Goal: Task Accomplishment & Management: Complete application form

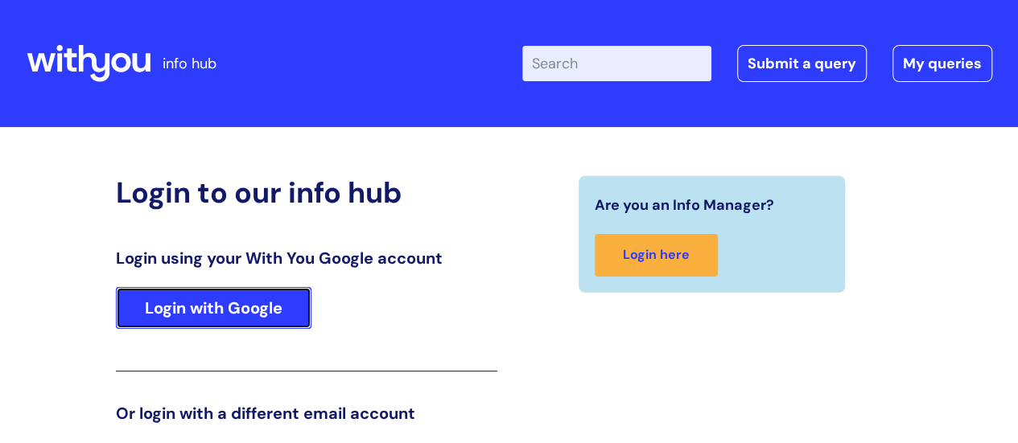
click at [243, 310] on link "Login with Google" at bounding box center [214, 308] width 196 height 42
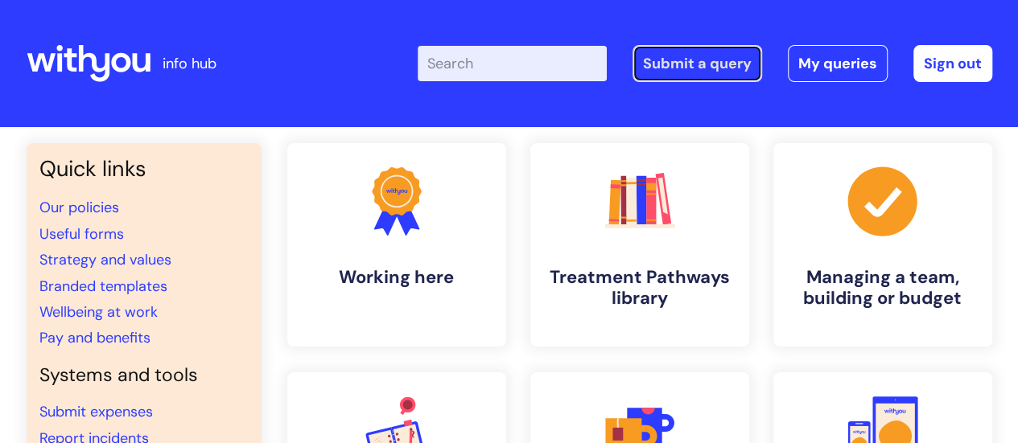
click at [695, 70] on link "Submit a query" at bounding box center [698, 63] width 130 height 37
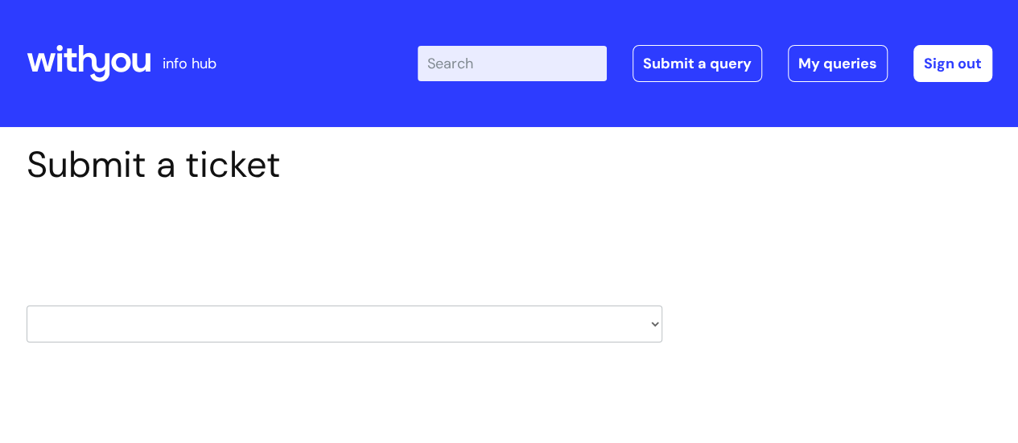
click at [412, 320] on select "HR / People IT and Support Clinical Drug Alerts Finance Accounts Data Support T…" at bounding box center [345, 324] width 636 height 37
select select "it_and_support"
click at [27, 306] on select "HR / People IT and Support Clinical Drug Alerts Finance Accounts Data Support T…" at bounding box center [345, 324] width 636 height 37
select select "80004286550"
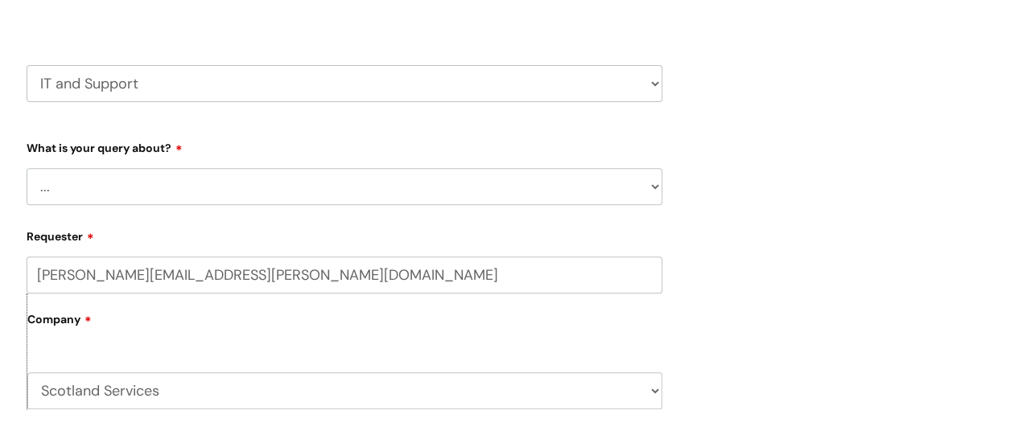
scroll to position [241, 0]
click at [189, 171] on select "... Mobile Phone Reset & MFA Accounts, Starters and Leavers IT Hardware issue I…" at bounding box center [345, 185] width 636 height 37
click at [253, 81] on select "HR / People IT and Support Clinical Drug Alerts Finance Accounts Data Support T…" at bounding box center [345, 82] width 636 height 37
select select "external_communications"
click at [27, 64] on select "HR / People IT and Support Clinical Drug Alerts Finance Accounts Data Support T…" at bounding box center [345, 82] width 636 height 37
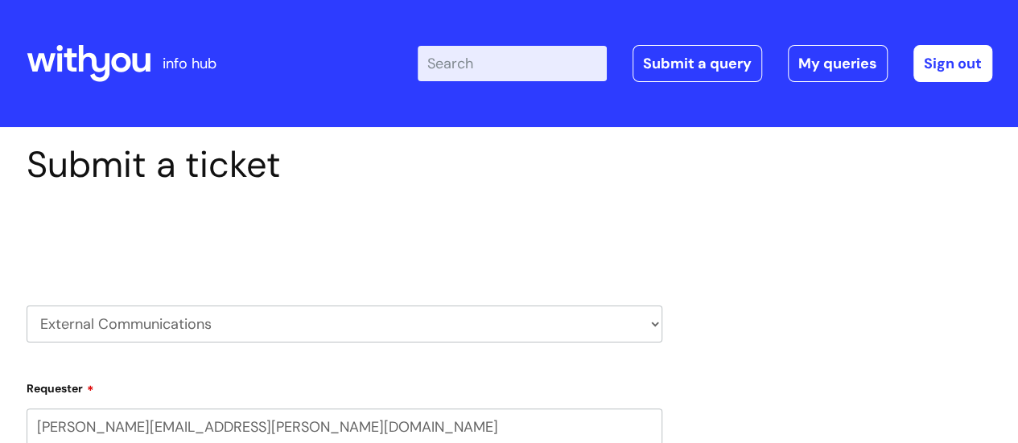
select select "80004286550"
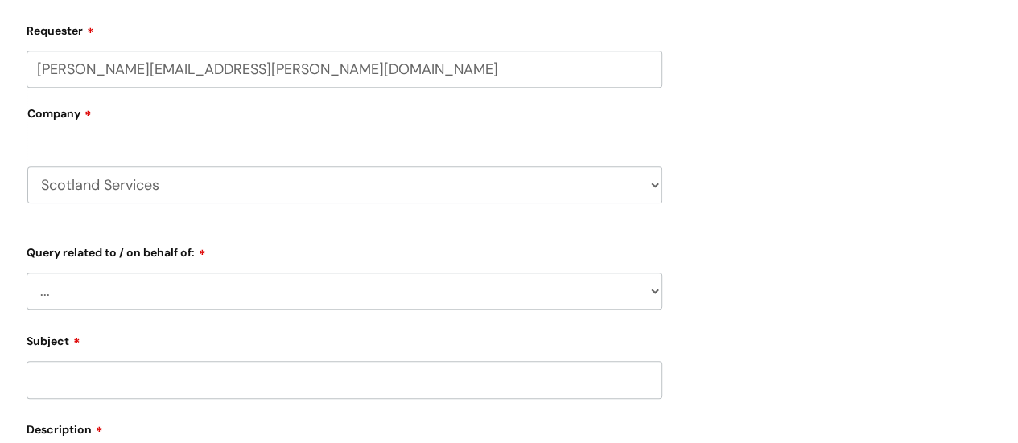
scroll to position [402, 0]
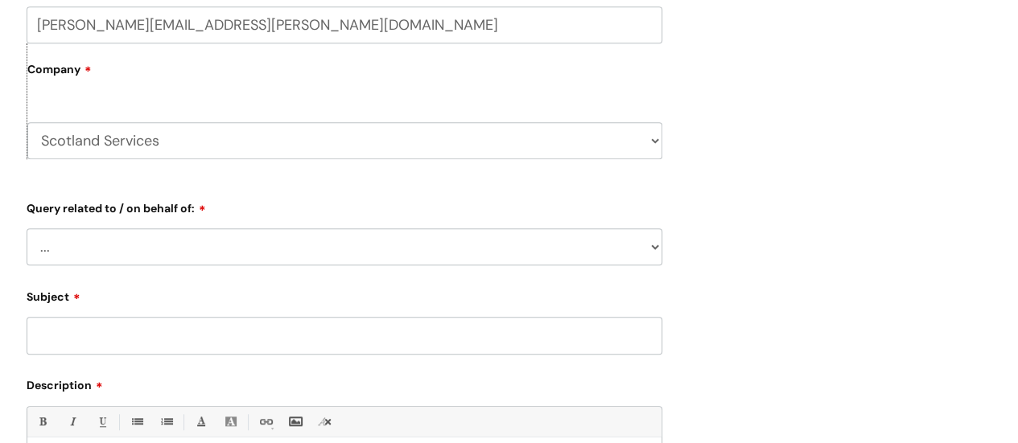
click at [271, 247] on select "... Brand or Brand Centre Website Queries (all regions) All Scottish Services I…" at bounding box center [345, 247] width 636 height 37
click at [774, 167] on div "Submit a ticket Select issue type HR / People IT and Support Clinical Drug Aler…" at bounding box center [509, 226] width 990 height 970
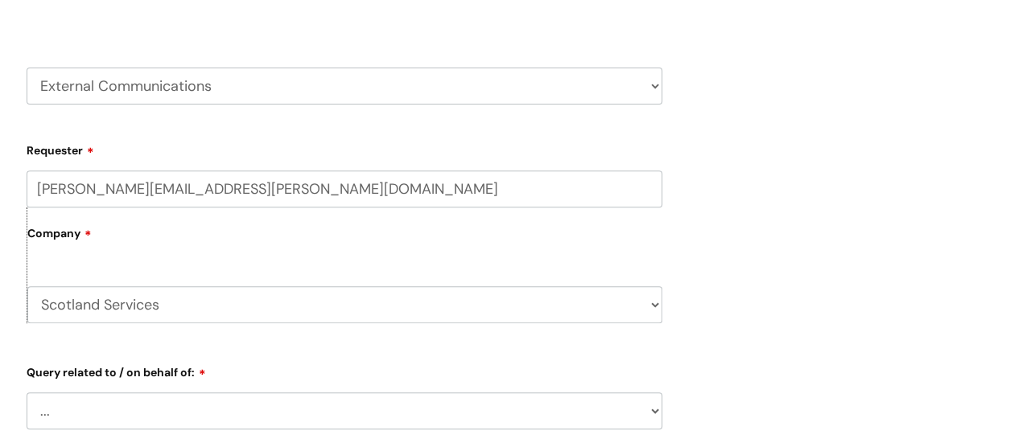
scroll to position [241, 0]
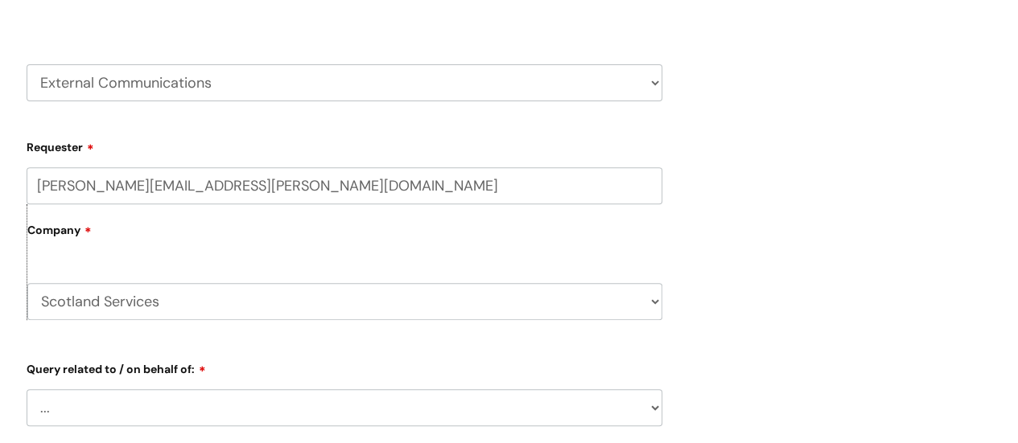
click at [436, 69] on select "HR / People IT and Support Clinical Drug Alerts Finance Accounts Data Support T…" at bounding box center [345, 82] width 636 height 37
select select "finance_accounts"
click at [27, 64] on select "HR / People IT and Support Clinical Drug Alerts Finance Accounts Data Support T…" at bounding box center [345, 82] width 636 height 37
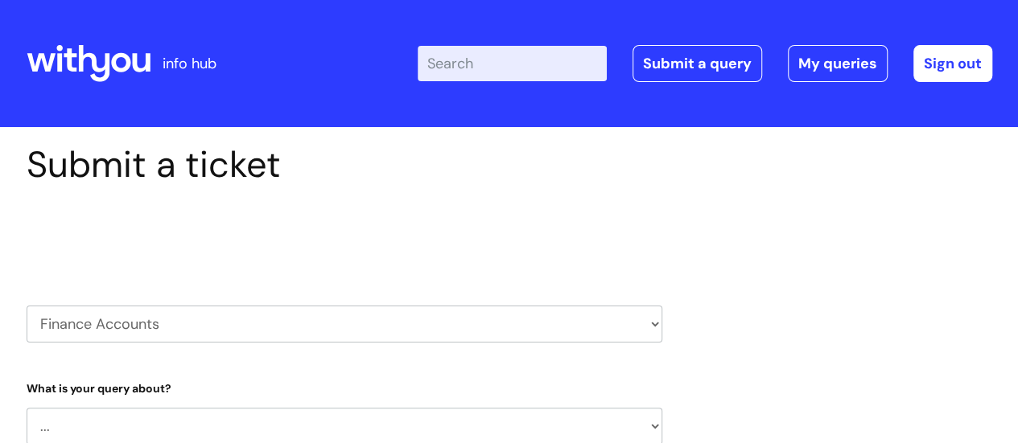
select select "80004286550"
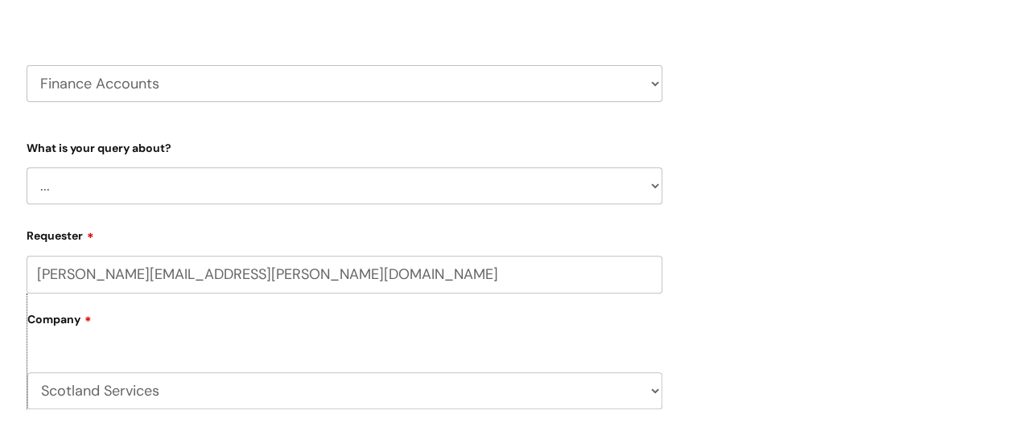
scroll to position [241, 0]
click at [309, 75] on select "HR / People IT and Support Clinical Drug Alerts Finance Accounts Data Support T…" at bounding box center [345, 82] width 636 height 37
select select "data_support_team"
click at [27, 64] on select "HR / People IT and Support Clinical Drug Alerts Finance Accounts Data Support T…" at bounding box center [345, 82] width 636 height 37
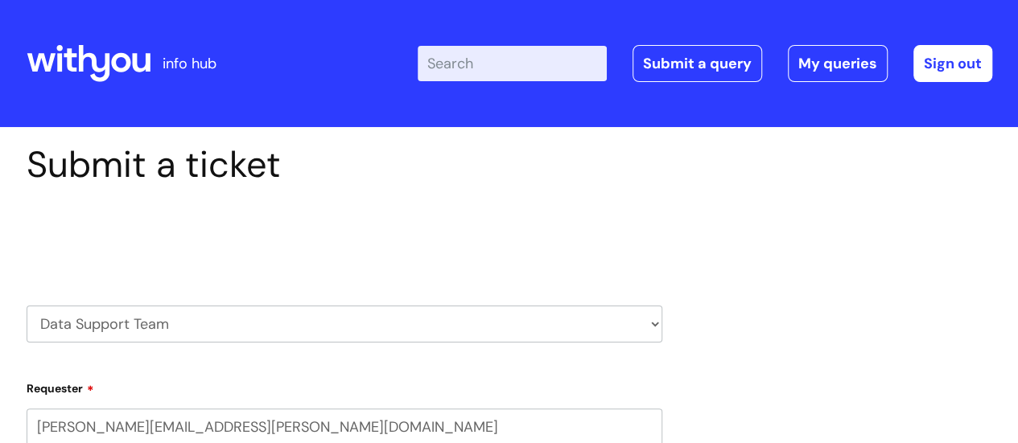
select select "80004286550"
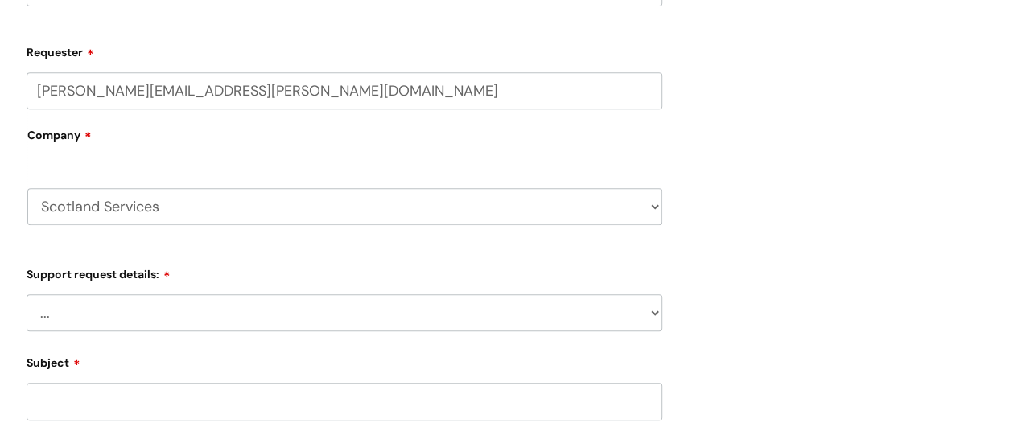
scroll to position [483, 0]
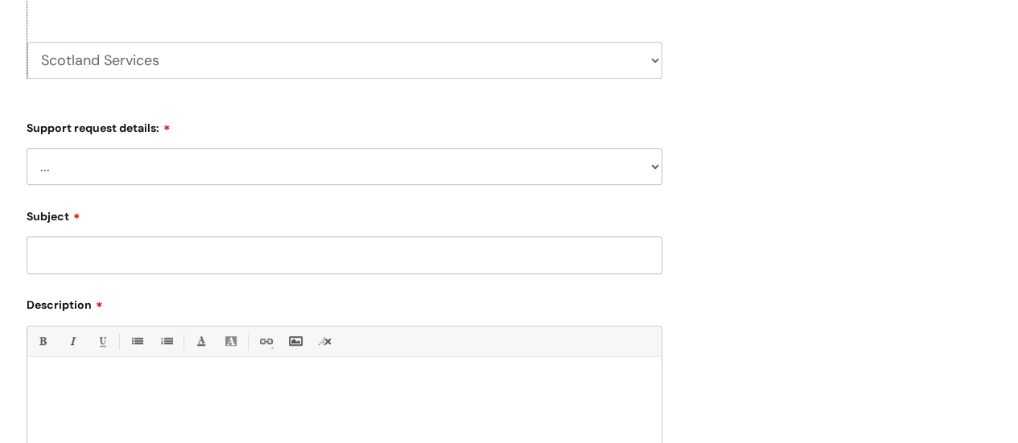
click at [233, 162] on select "... My enquiry relates to Nebula My enquiry relates to Halo My enquiry relates …" at bounding box center [345, 166] width 636 height 37
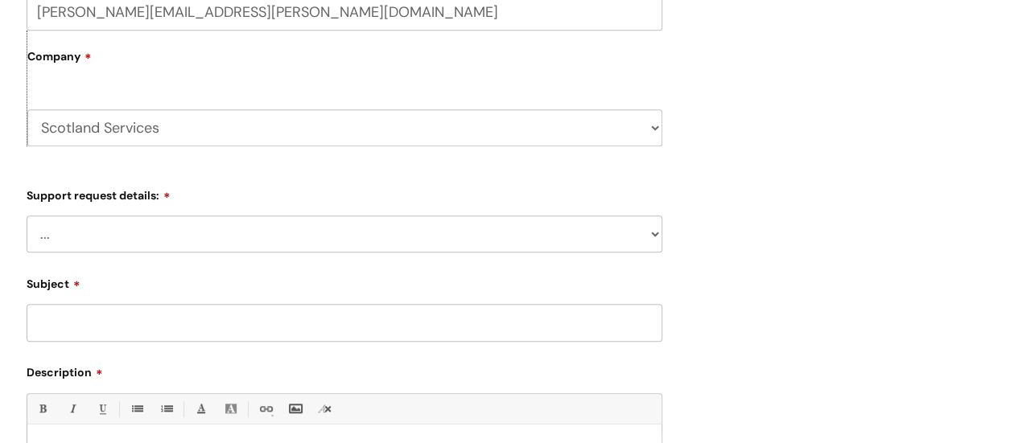
scroll to position [241, 0]
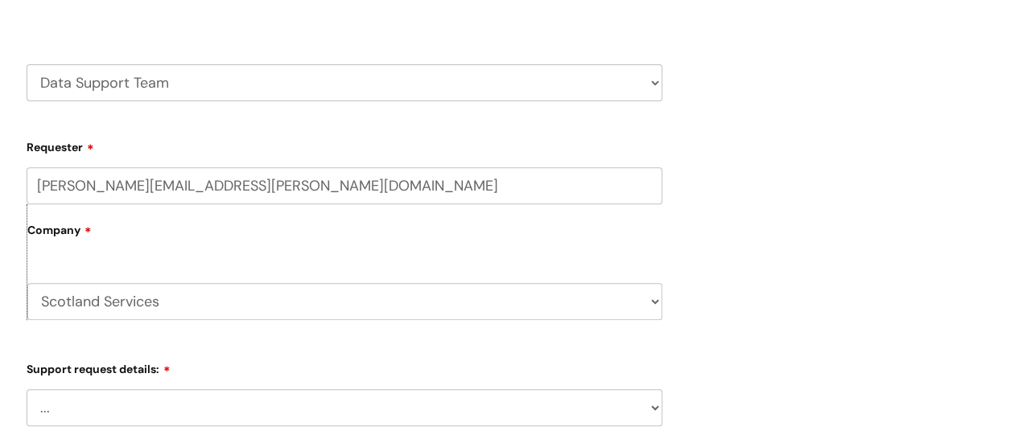
click at [241, 80] on select "HR / People IT and Support Clinical Drug Alerts Finance Accounts Data Support T…" at bounding box center [345, 82] width 636 height 37
select select "it_and_support"
click at [27, 64] on select "HR / People IT and Support Clinical Drug Alerts Finance Accounts Data Support T…" at bounding box center [345, 82] width 636 height 37
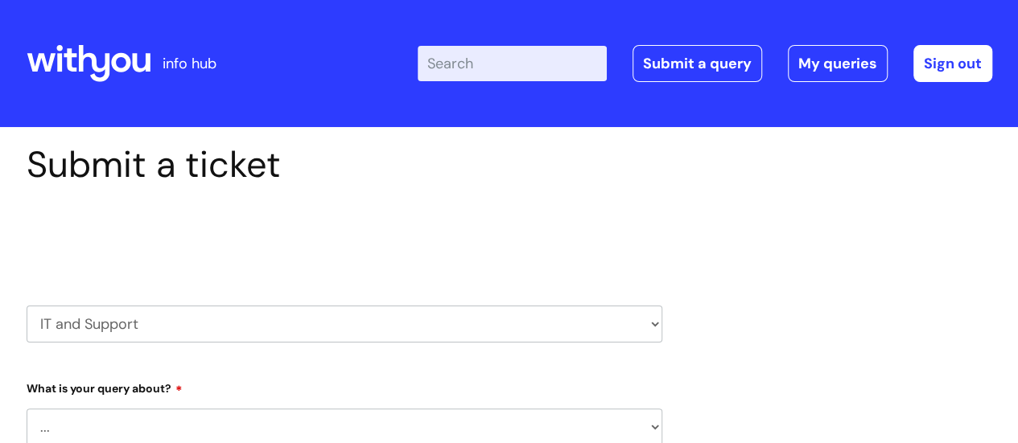
select select "80004286550"
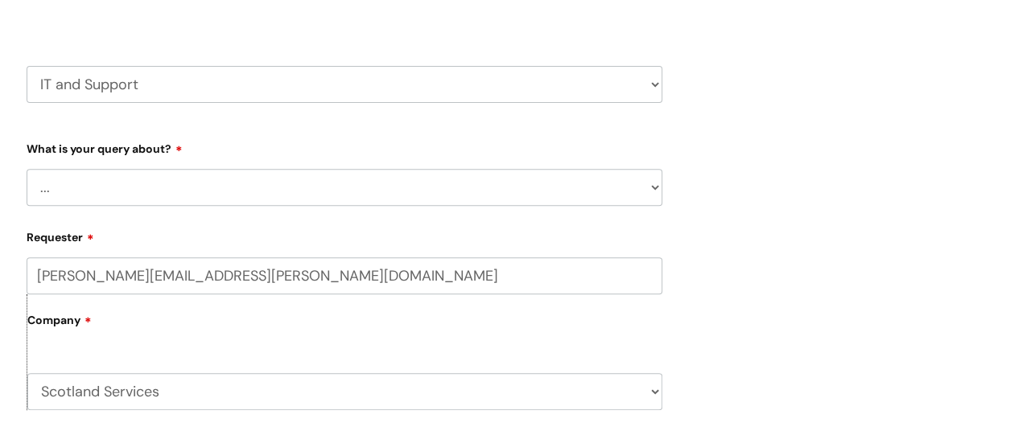
scroll to position [241, 0]
click at [202, 197] on select "... Mobile Phone Reset & MFA Accounts, Starters and Leavers IT Hardware issue I…" at bounding box center [345, 185] width 636 height 37
click at [27, 167] on select "... Mobile Phone Reset & MFA Accounts, Starters and Leavers IT Hardware issue I…" at bounding box center [345, 185] width 636 height 37
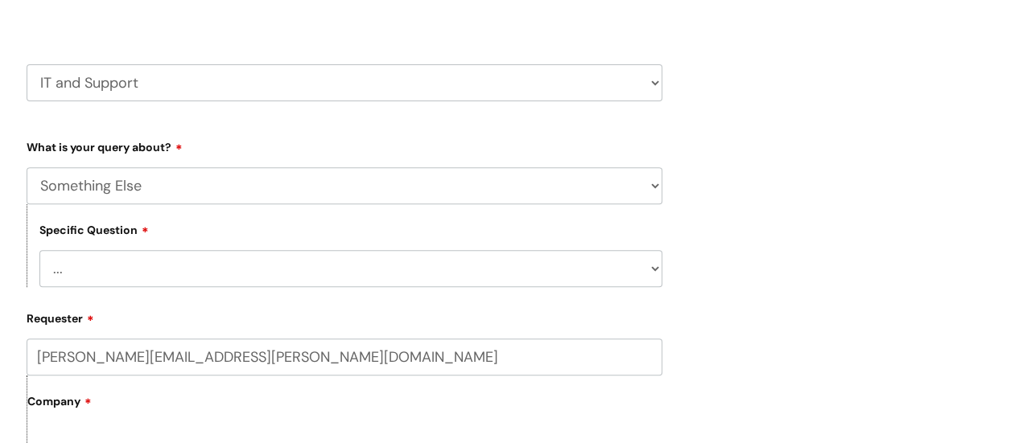
click at [209, 270] on select "... My problem is not listed" at bounding box center [350, 268] width 623 height 37
click at [210, 274] on select "... My problem is not listed" at bounding box center [350, 268] width 623 height 37
click at [217, 171] on select "... Mobile Phone Reset & MFA Accounts, Starters and Leavers IT Hardware issue I…" at bounding box center [345, 185] width 636 height 37
click at [27, 167] on select "... Mobile Phone Reset & MFA Accounts, Starters and Leavers IT Hardware issue I…" at bounding box center [345, 185] width 636 height 37
click at [200, 271] on select "... I have a new starter I have a leaver I need to make a change to an account …" at bounding box center [350, 268] width 623 height 37
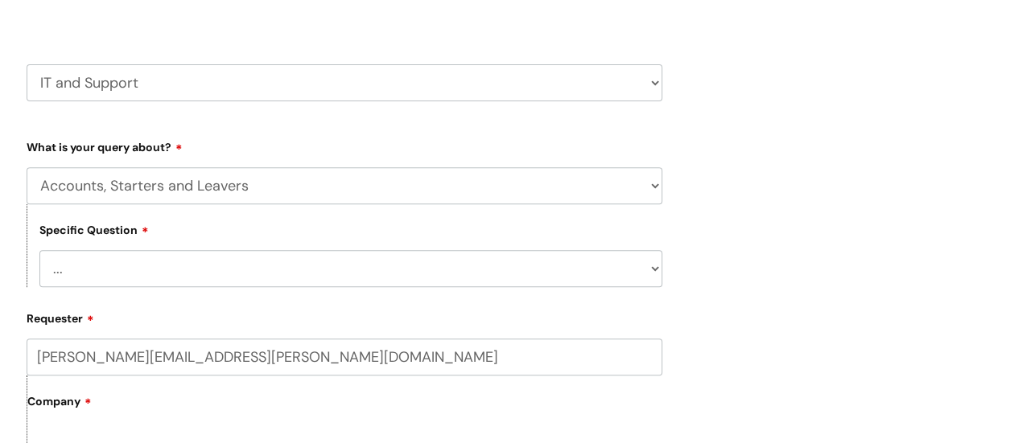
click at [367, 262] on select "... I have a new starter I have a leaver I need to make a change to an account …" at bounding box center [350, 268] width 623 height 37
click at [357, 276] on select "... I have a new starter I have a leaver I need to make a change to an account …" at bounding box center [350, 268] width 623 height 37
click at [311, 184] on select "... Mobile Phone Reset & MFA Accounts, Starters and Leavers IT Hardware issue I…" at bounding box center [345, 185] width 636 height 37
select select "Something Else"
click at [27, 167] on select "... Mobile Phone Reset & MFA Accounts, Starters and Leavers IT Hardware issue I…" at bounding box center [345, 185] width 636 height 37
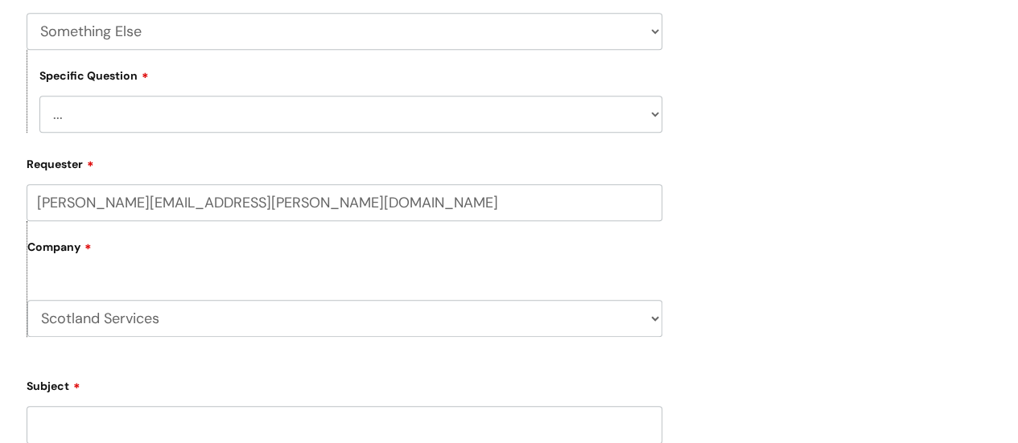
scroll to position [402, 0]
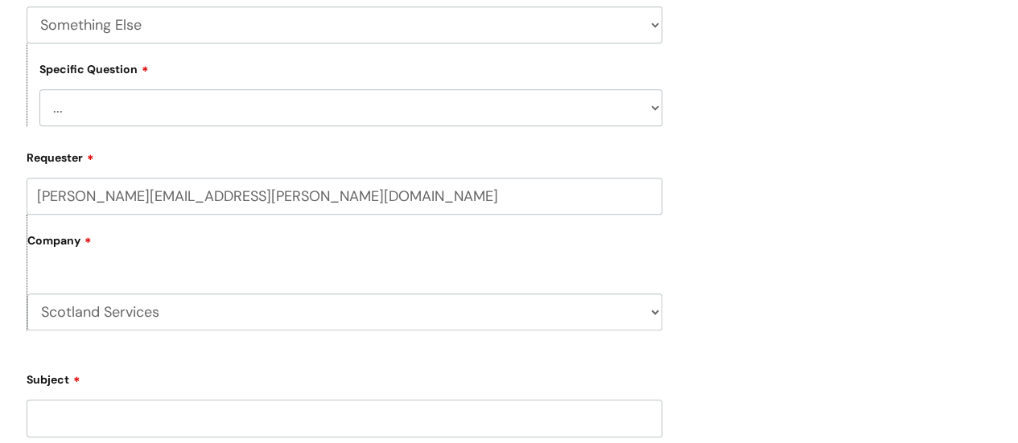
click at [448, 104] on select "... My problem is not listed" at bounding box center [350, 107] width 623 height 37
select select "My problem is not listed"
click at [39, 90] on select "... My problem is not listed" at bounding box center [350, 107] width 623 height 37
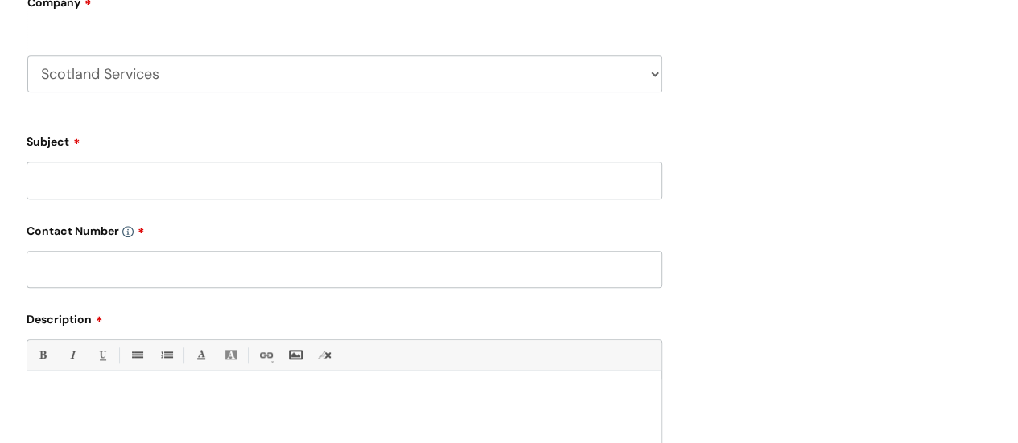
scroll to position [644, 0]
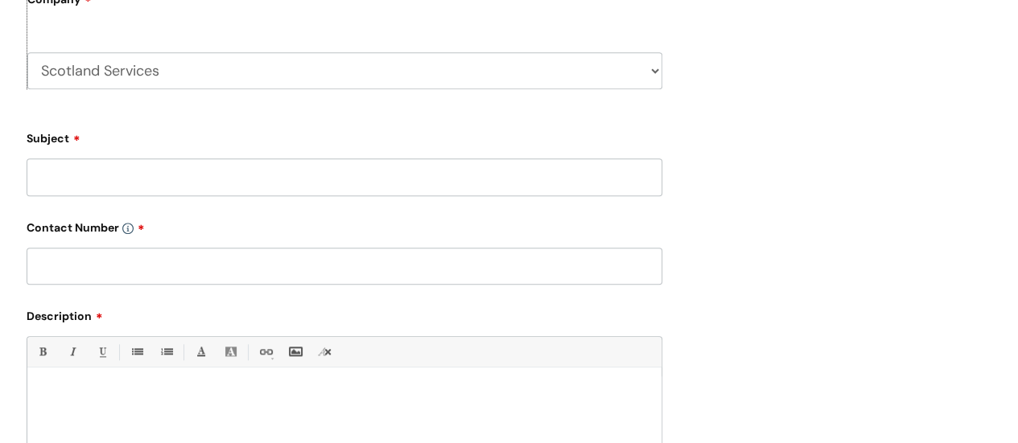
click at [232, 165] on input "Subject" at bounding box center [345, 177] width 636 height 37
type input "Implementation Email Address"
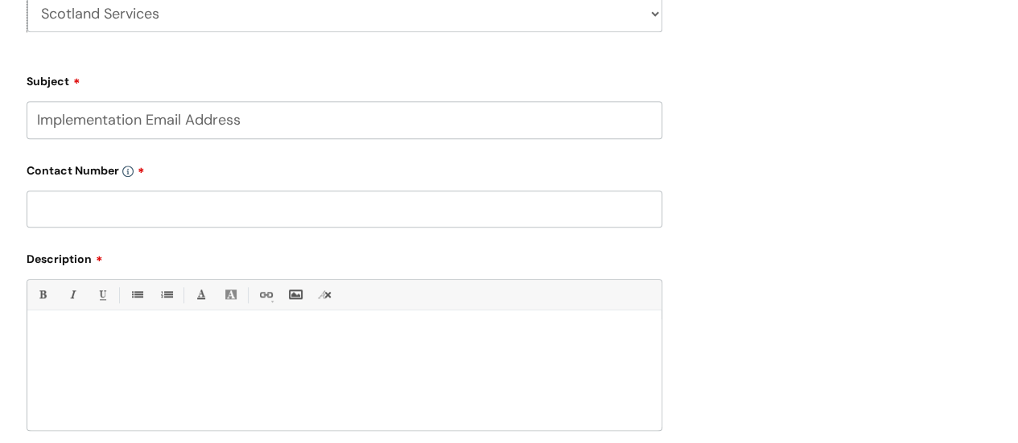
scroll to position [724, 0]
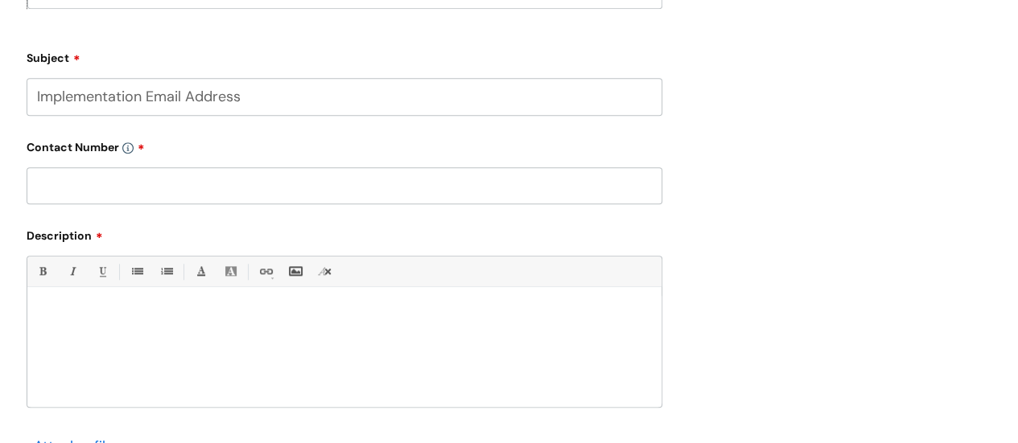
click at [126, 335] on div at bounding box center [344, 351] width 634 height 111
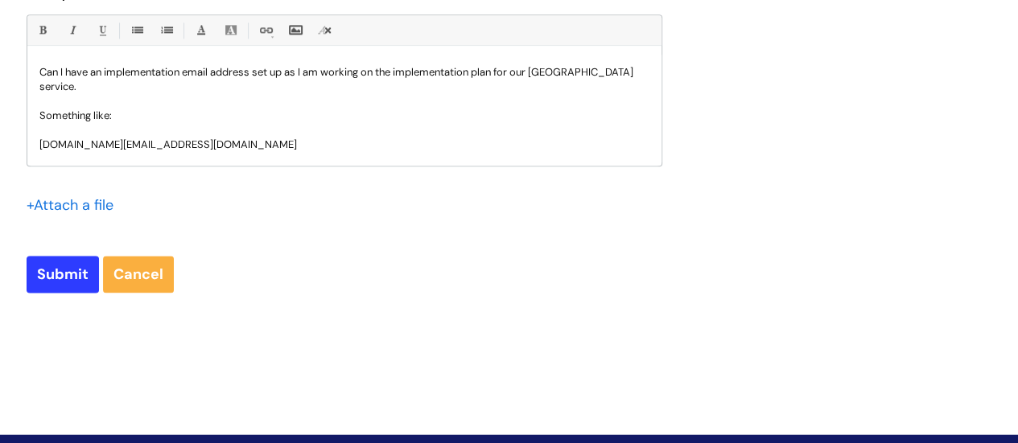
scroll to position [45, 0]
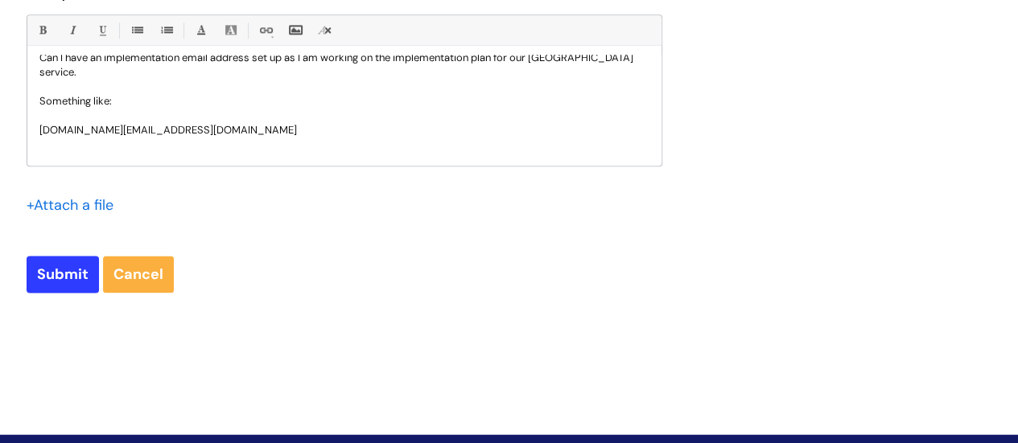
click at [111, 132] on p "[DOMAIN_NAME][EMAIL_ADDRESS][DOMAIN_NAME]" at bounding box center [344, 130] width 610 height 14
click at [290, 134] on p "[DOMAIN_NAME][EMAIL_ADDRESS][DOMAIN_NAME]" at bounding box center [344, 130] width 610 height 14
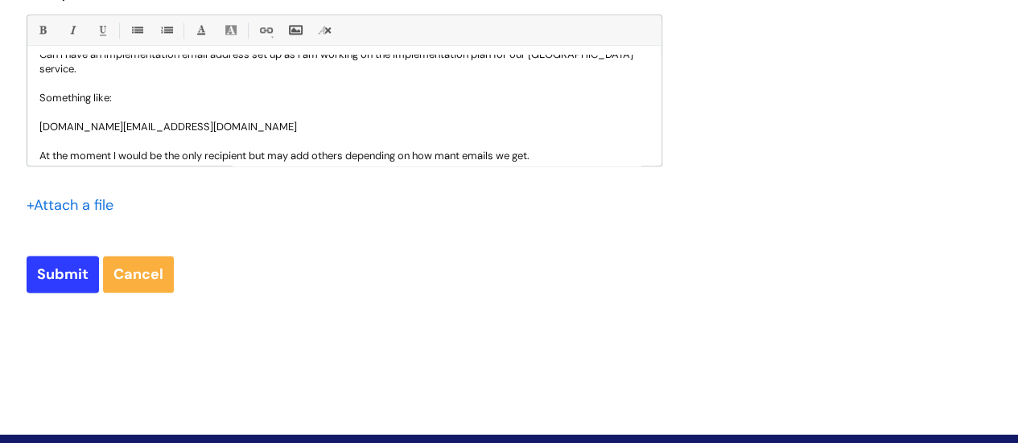
scroll to position [0, 0]
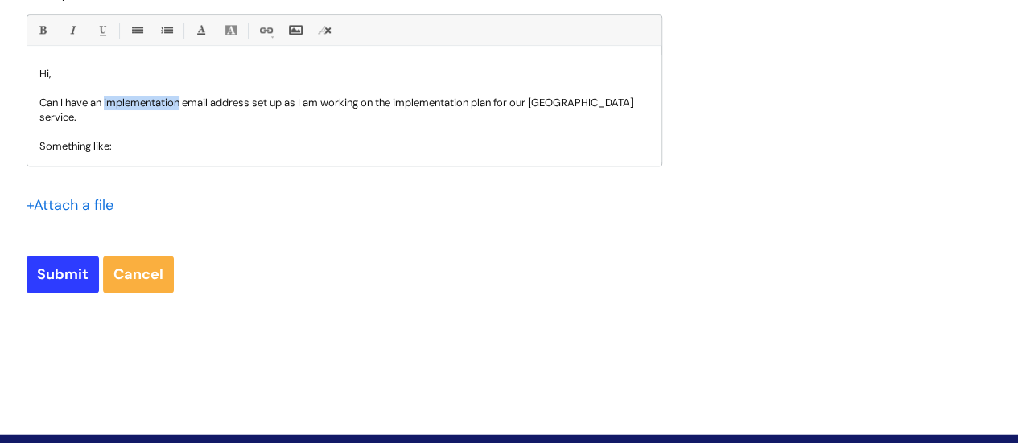
drag, startPoint x: 183, startPoint y: 105, endPoint x: 105, endPoint y: 99, distance: 78.3
click at [105, 99] on p "Can I have an implementation email address set up as I am working on the implem…" at bounding box center [344, 110] width 610 height 29
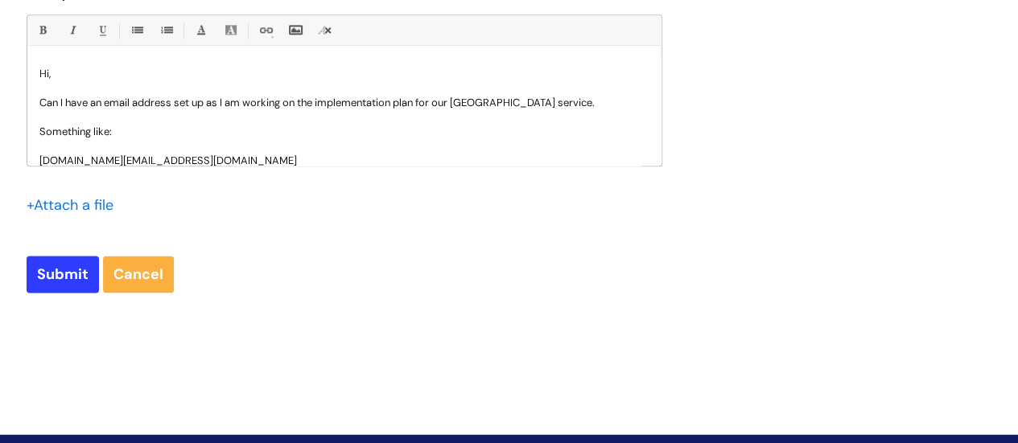
click at [313, 108] on p "Can I have an email address set up as I am working on the implementation plan f…" at bounding box center [344, 103] width 610 height 14
click at [628, 109] on p "Can I have an email address set up as I am working on the implementation plan f…" at bounding box center [344, 103] width 610 height 14
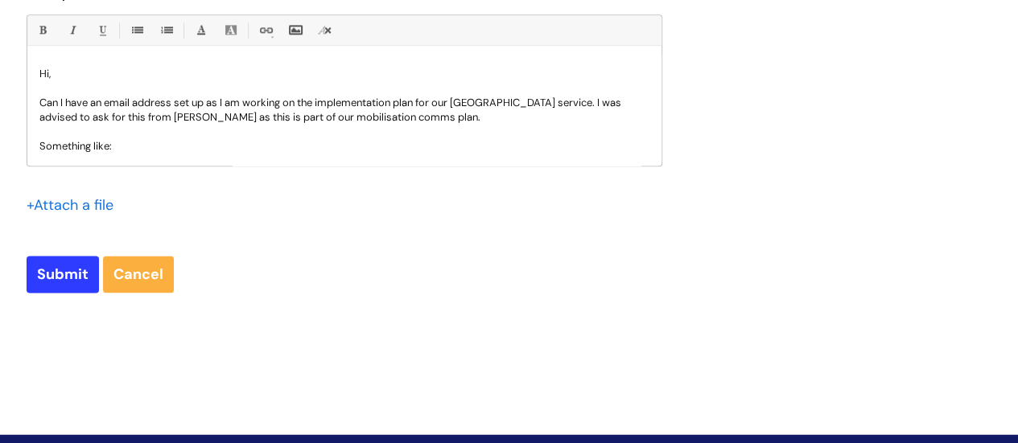
scroll to position [145, 0]
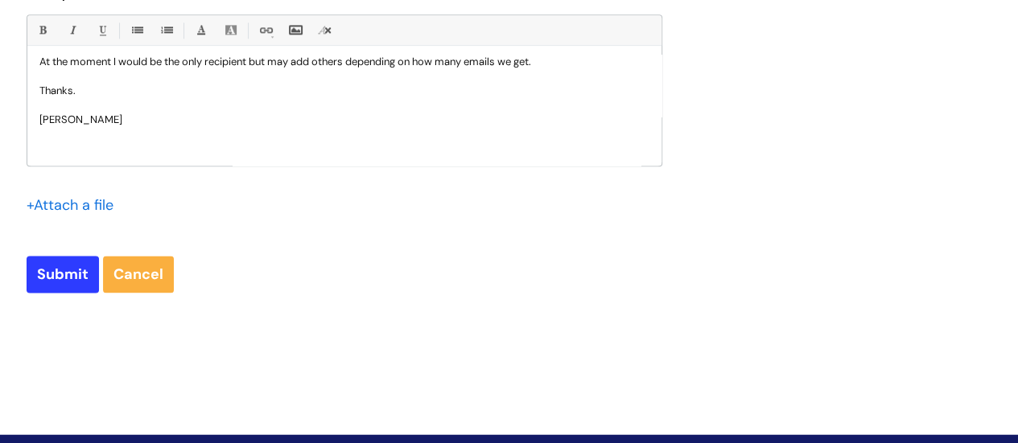
click at [396, 110] on p at bounding box center [344, 105] width 610 height 14
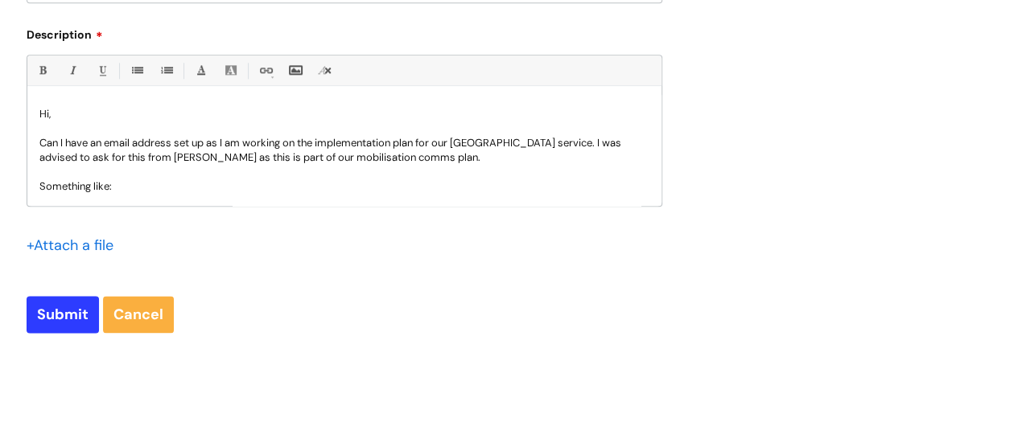
scroll to position [805, 0]
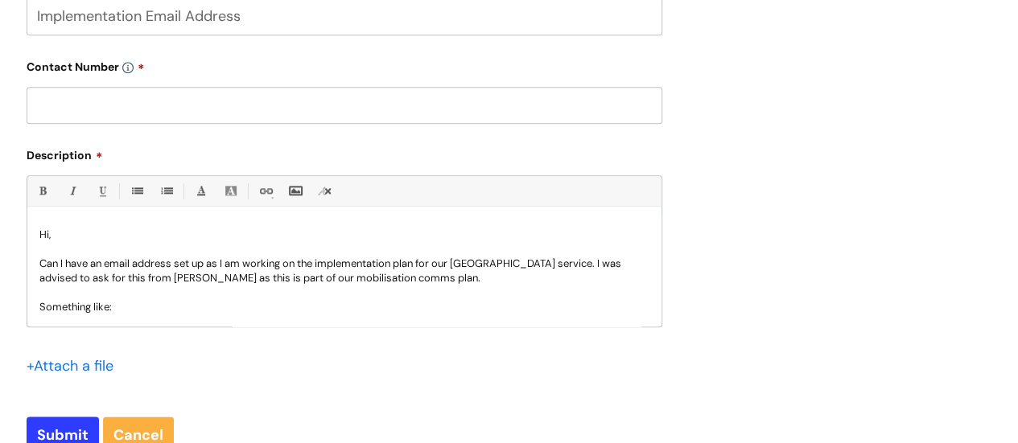
click at [133, 117] on input "text" at bounding box center [345, 105] width 636 height 37
paste input "07970001028"
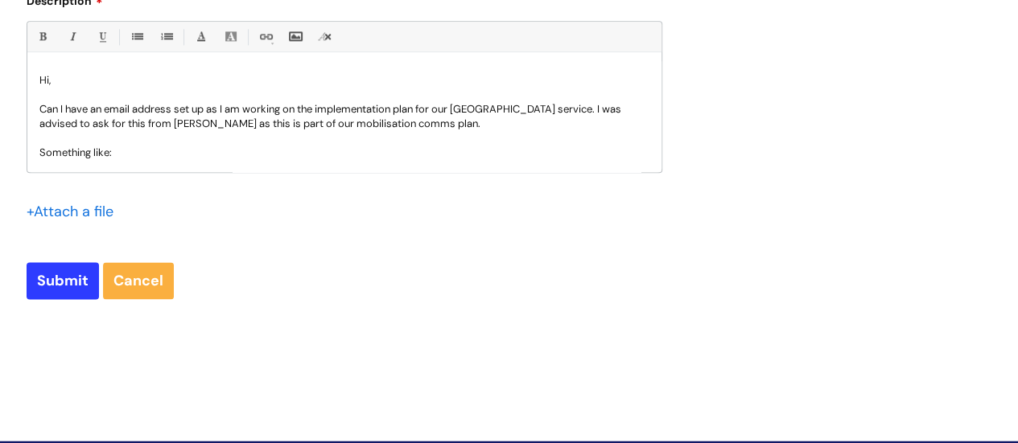
scroll to position [966, 0]
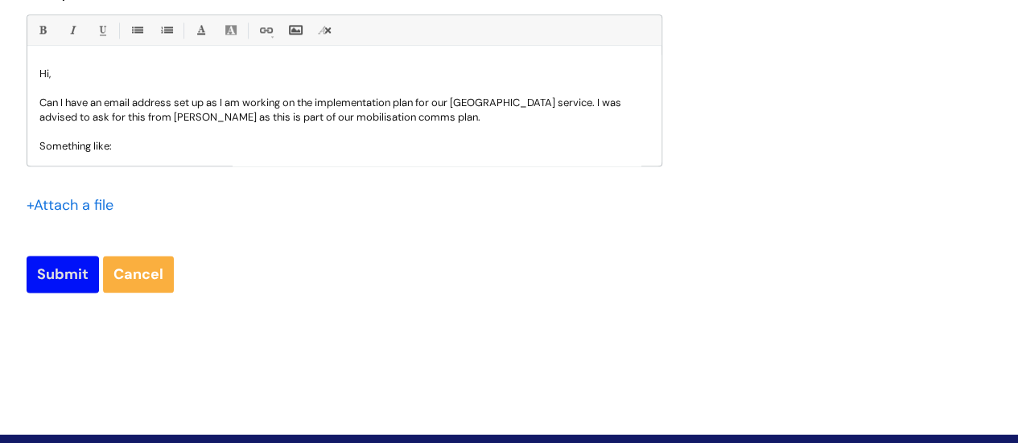
type input "07970001028"
click at [64, 270] on input "Submit" at bounding box center [63, 274] width 72 height 37
type input "Please Wait..."
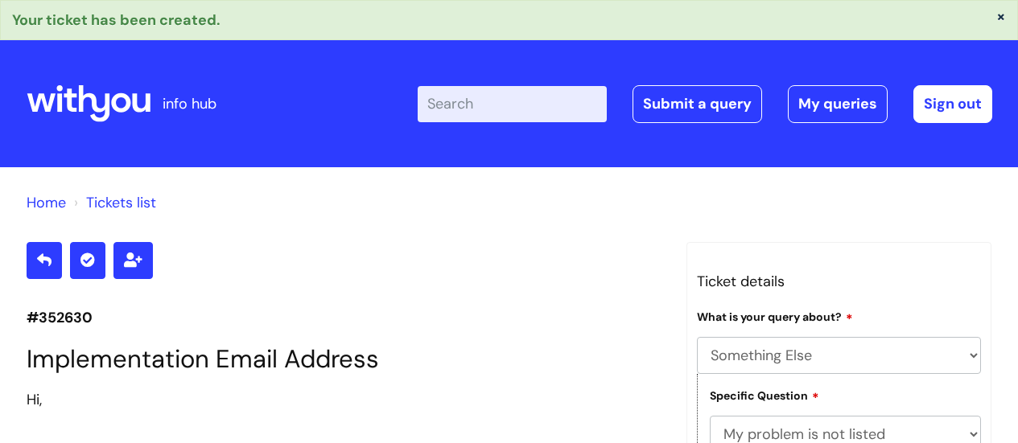
select select "Something Else"
select select "My problem is not listed"
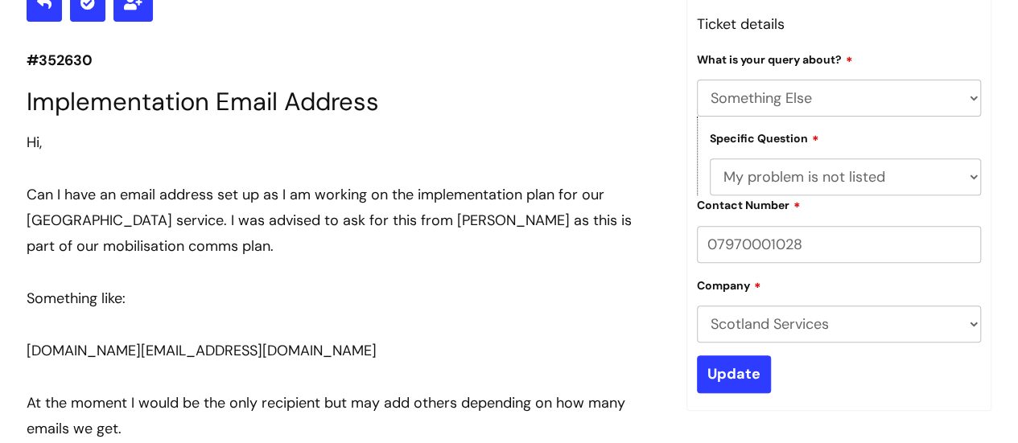
scroll to position [261, 0]
